Goal: Task Accomplishment & Management: Manage account settings

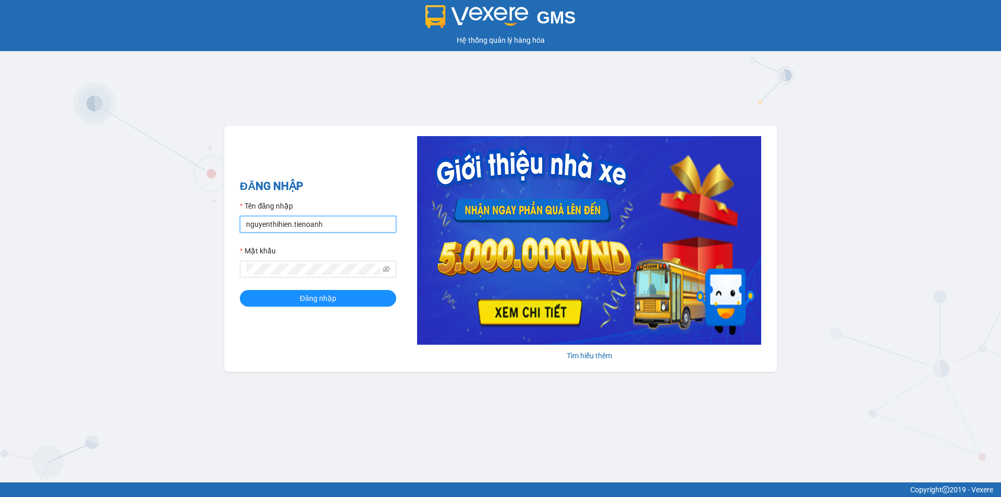
click at [267, 227] on input "nguyenthihien.tienoanh" at bounding box center [318, 224] width 156 height 17
type input "lyly.tienoanh"
click at [277, 306] on button "Đăng nhập" at bounding box center [318, 298] width 156 height 17
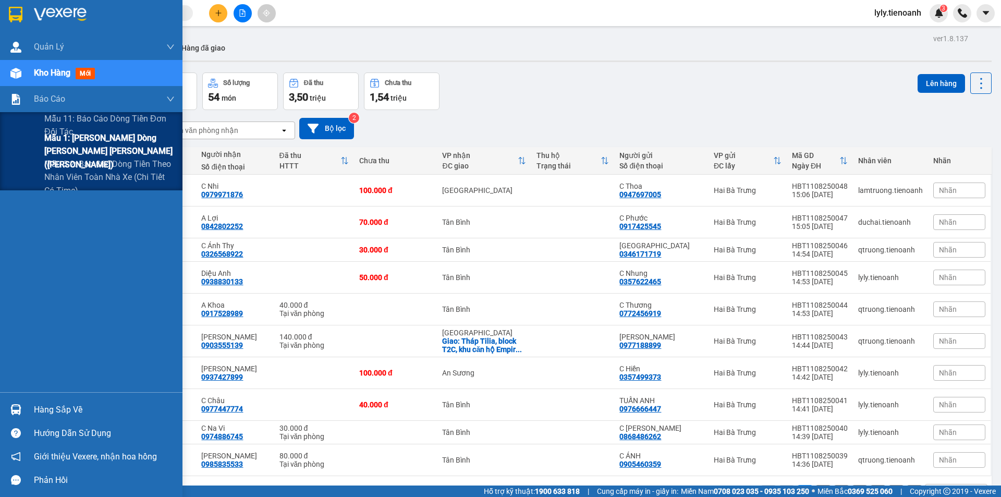
click at [101, 149] on span "Mẫu 1: Báo cáo dòng tiền theo nhân viên (Nhân Viên)" at bounding box center [109, 150] width 130 height 39
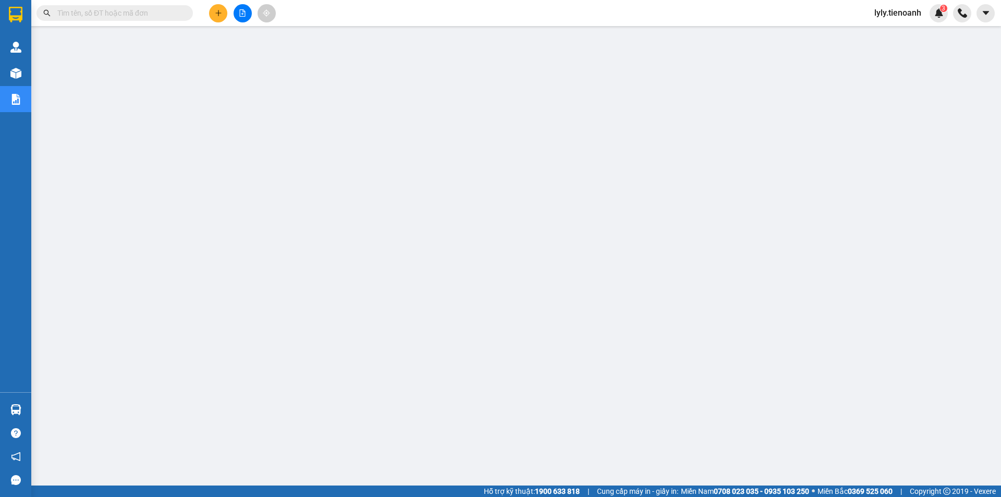
click at [131, 13] on input "text" at bounding box center [118, 12] width 123 height 11
click at [895, 10] on span "lyly.tienoanh" at bounding box center [898, 12] width 64 height 13
drag, startPoint x: 875, startPoint y: 48, endPoint x: 879, endPoint y: 34, distance: 14.7
click at [879, 34] on ul "Đăng xuất Đổi mật khẩu" at bounding box center [898, 41] width 67 height 38
click at [879, 34] on li "Đăng xuất" at bounding box center [898, 32] width 67 height 17
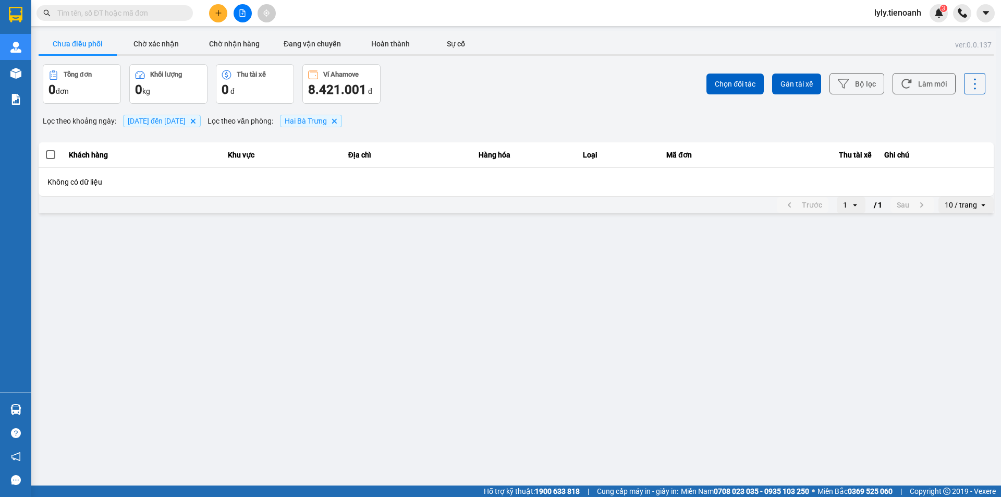
click at [145, 17] on input "text" at bounding box center [118, 12] width 123 height 11
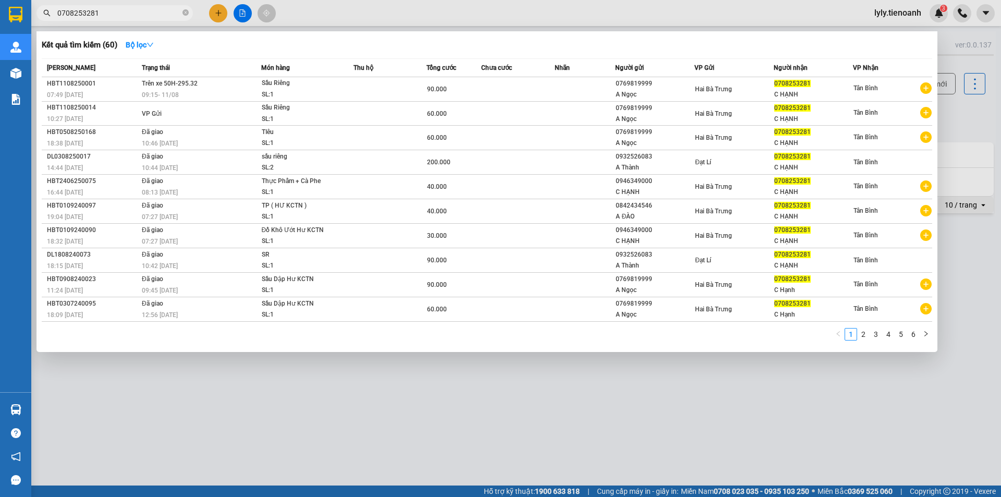
type input "0708253281"
click at [327, 92] on div "SL: 1" at bounding box center [301, 94] width 78 height 11
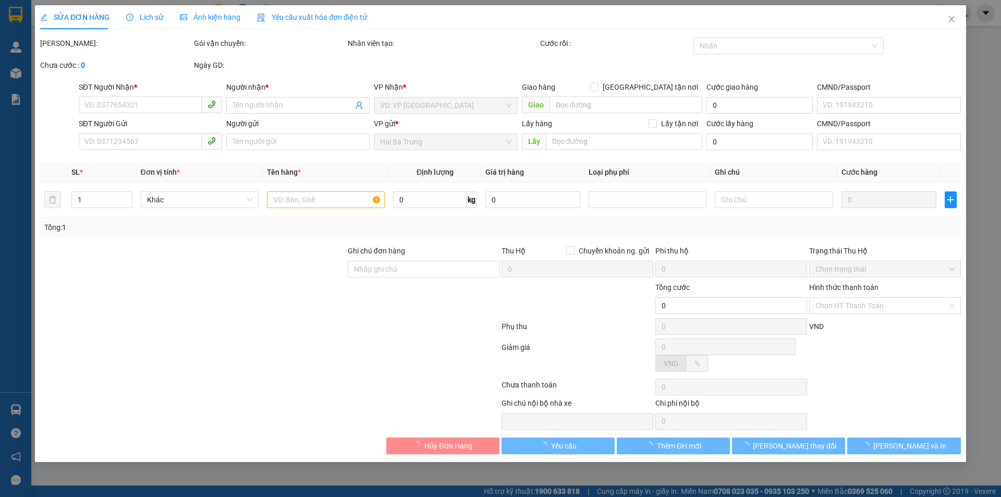
type input "0708253281"
type input "C HẠNH"
type input "0769819999"
type input "A Ngọc"
type input "90.000"
